Goal: Task Accomplishment & Management: Complete application form

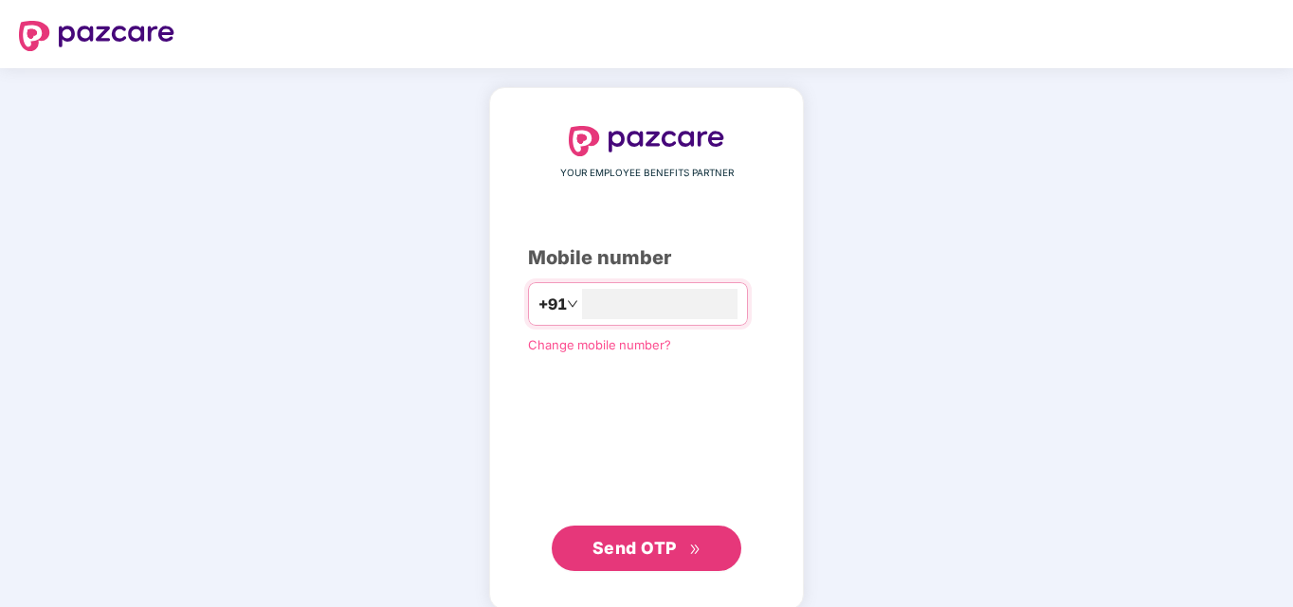
type input "**********"
click at [638, 552] on span "Send OTP" at bounding box center [634, 546] width 84 height 20
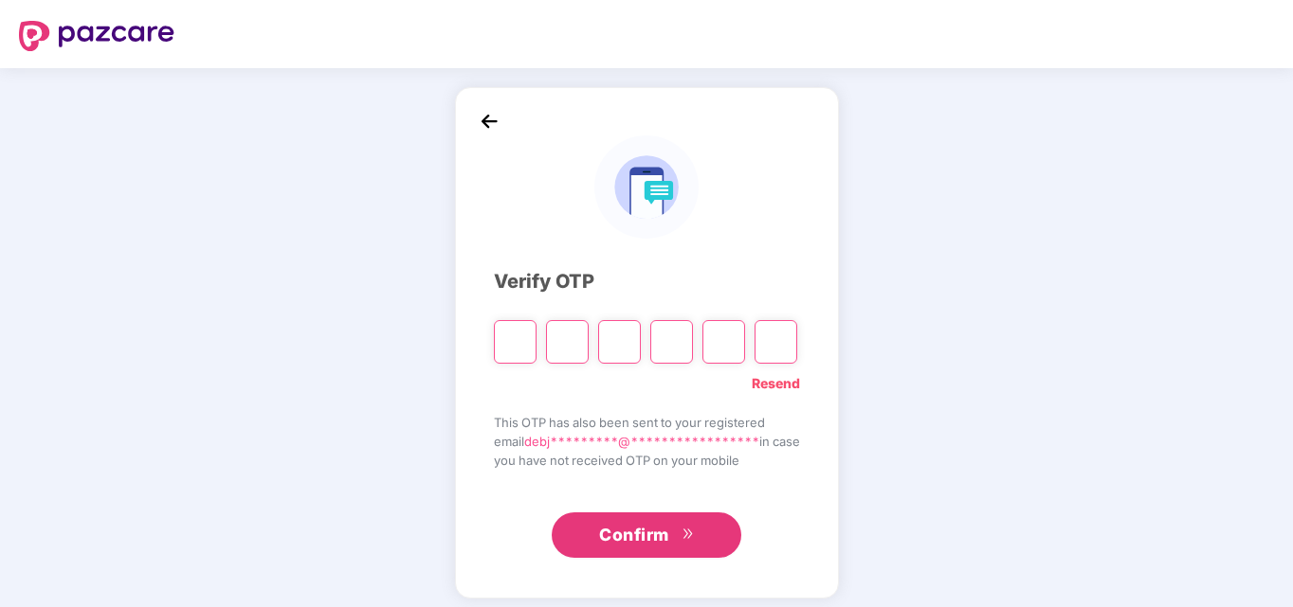
type input "*"
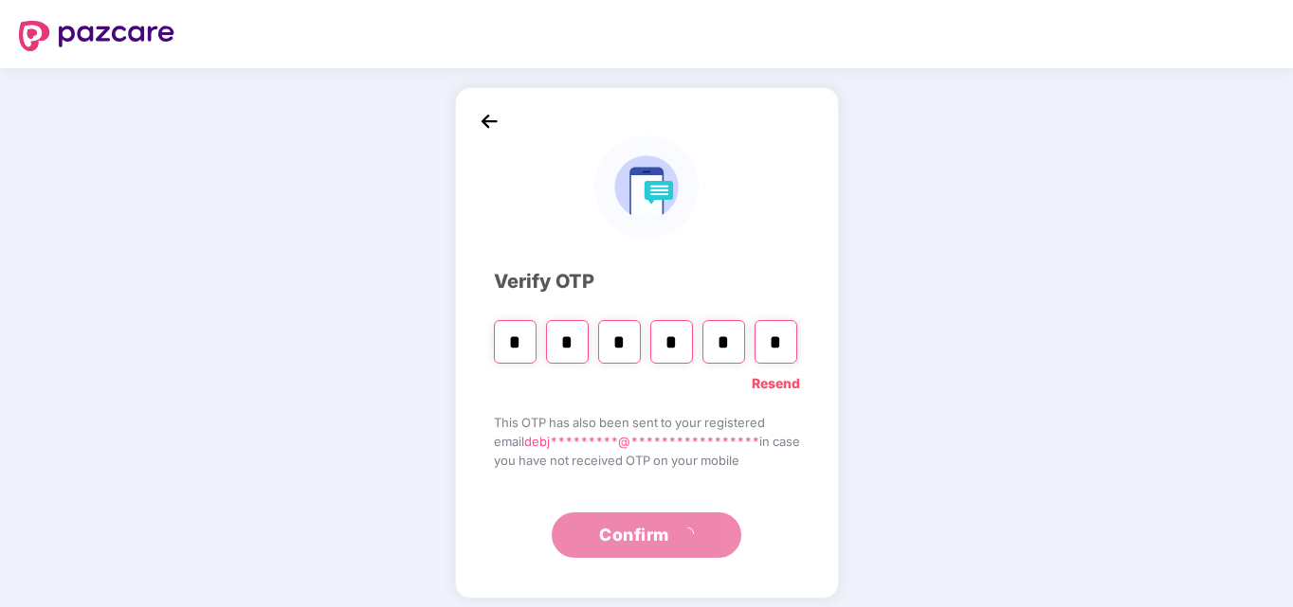
type input "*"
